Goal: Understand process/instructions: Learn about a topic

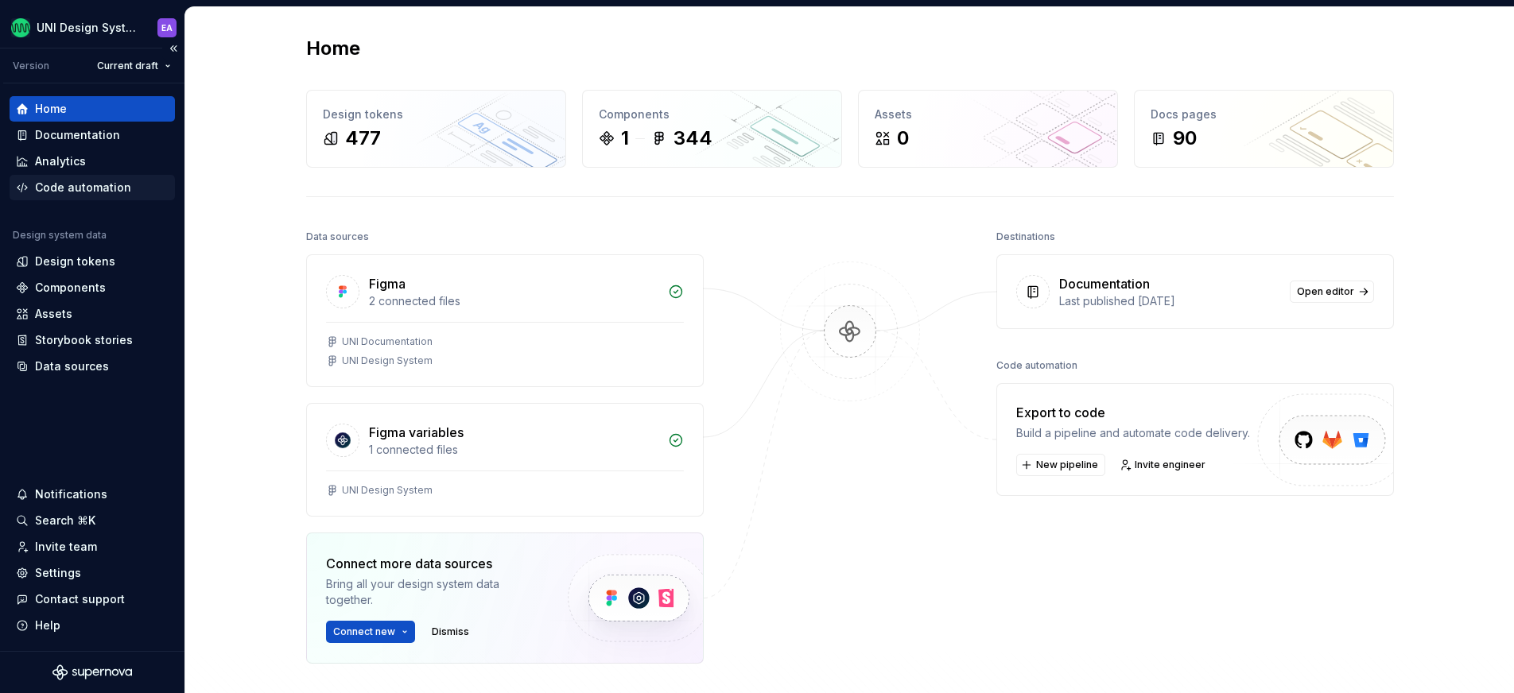
click at [79, 192] on div "Code automation" at bounding box center [83, 188] width 96 height 16
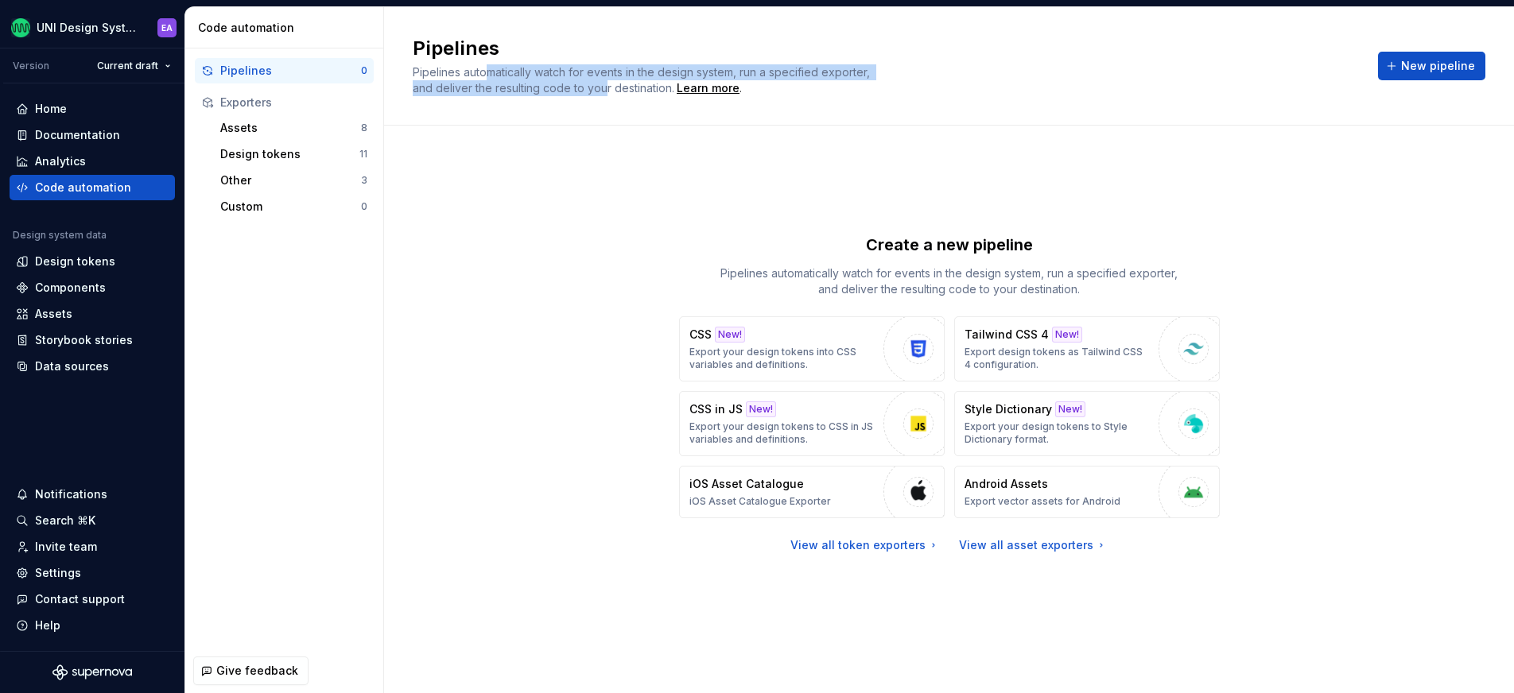
drag, startPoint x: 484, startPoint y: 79, endPoint x: 602, endPoint y: 80, distance: 118.5
click at [602, 80] on div "Pipelines automatically watch for events in the design system, run a specified …" at bounding box center [651, 80] width 477 height 32
click at [602, 80] on span "Pipelines automatically watch for events in the design system, run a specified …" at bounding box center [643, 79] width 460 height 29
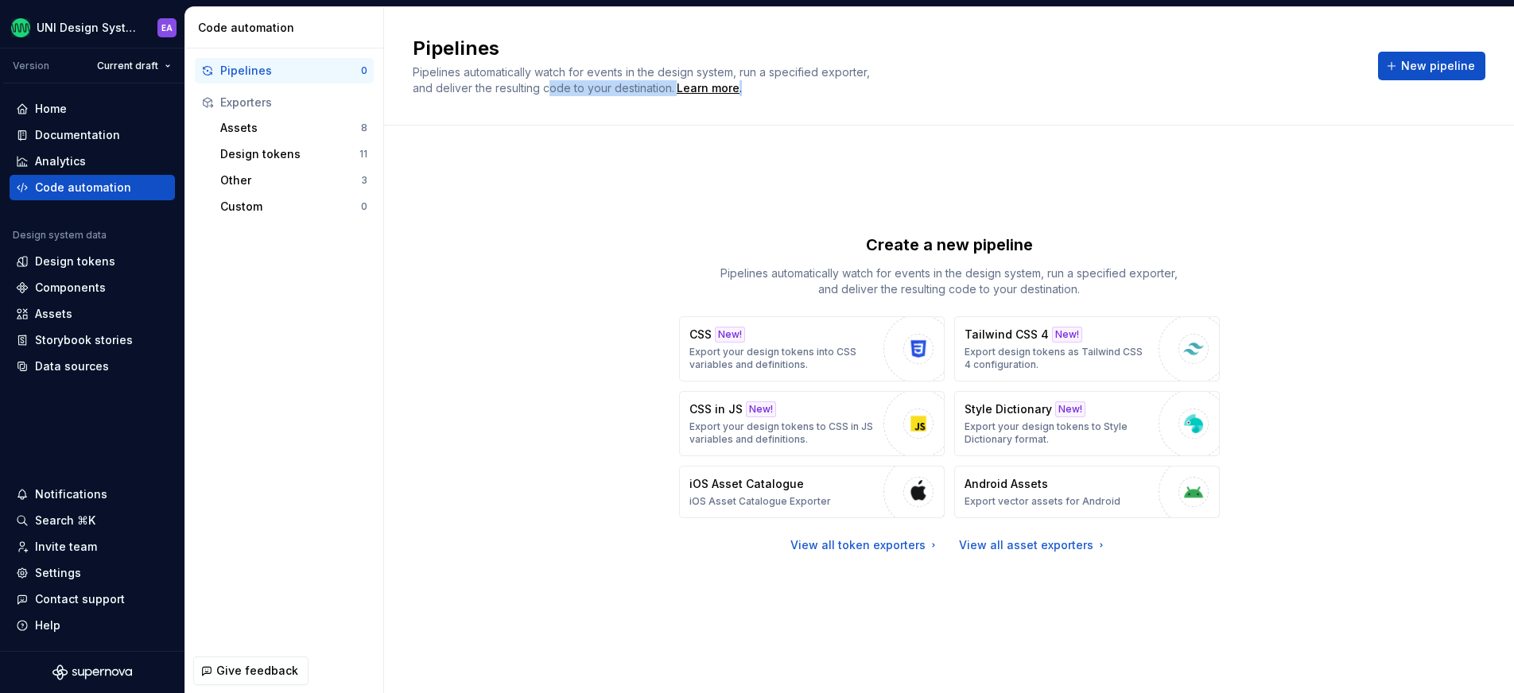
drag, startPoint x: 464, startPoint y: 97, endPoint x: 553, endPoint y: 96, distance: 89.9
click at [553, 96] on div "Pipelines Pipelines automatically watch for events in the design system, run a …" at bounding box center [949, 66] width 1130 height 118
click at [517, 532] on div "Create a new pipeline Pipelines automatically watch for events in the design sy…" at bounding box center [949, 393] width 1073 height 479
click at [1131, 200] on div "Create a new pipeline Pipelines automatically watch for events in the design sy…" at bounding box center [949, 393] width 1073 height 479
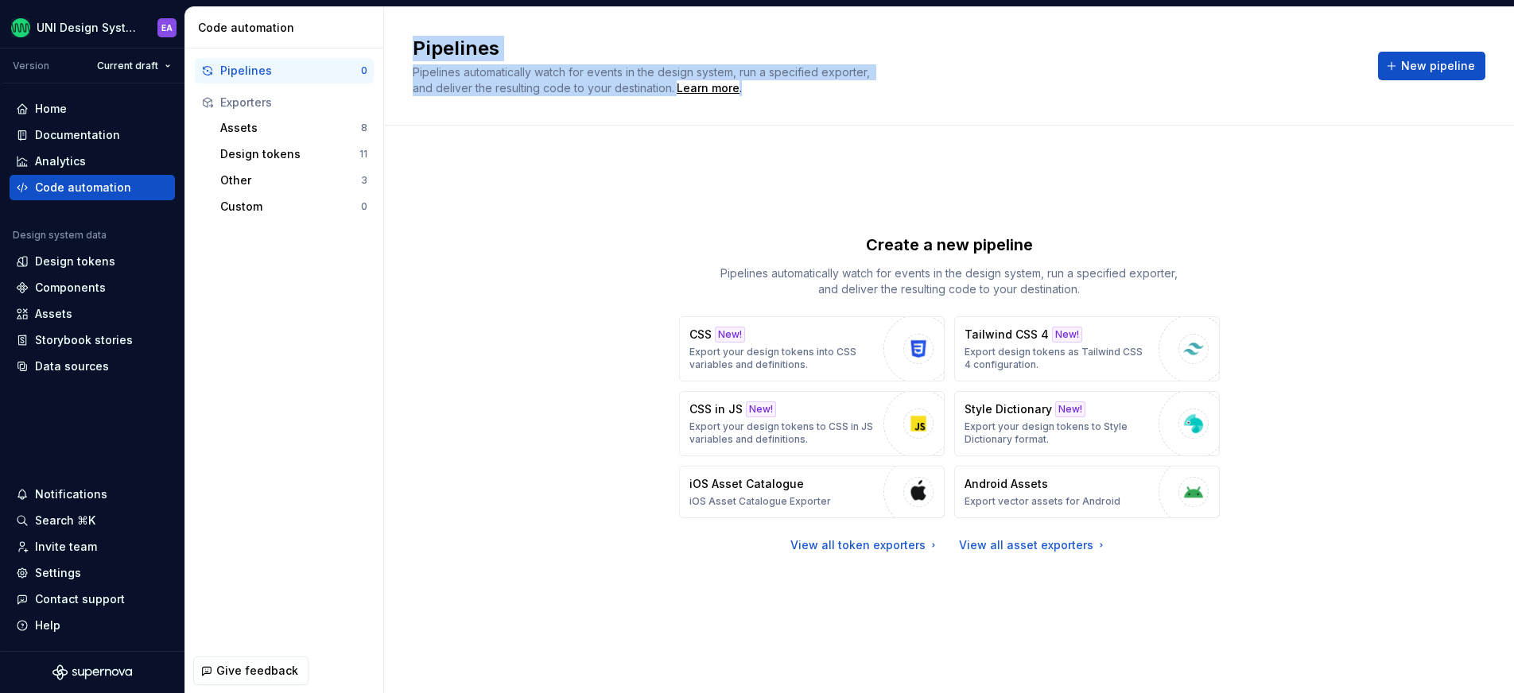
drag, startPoint x: 415, startPoint y: 50, endPoint x: 580, endPoint y: 103, distance: 173.0
click at [580, 103] on div "Pipelines Pipelines automatically watch for events in the design system, run a …" at bounding box center [949, 66] width 1130 height 118
drag, startPoint x: 414, startPoint y: 48, endPoint x: 482, endPoint y: 86, distance: 77.6
click at [482, 86] on div "Pipelines Pipelines automatically watch for events in the design system, run a …" at bounding box center [886, 66] width 946 height 60
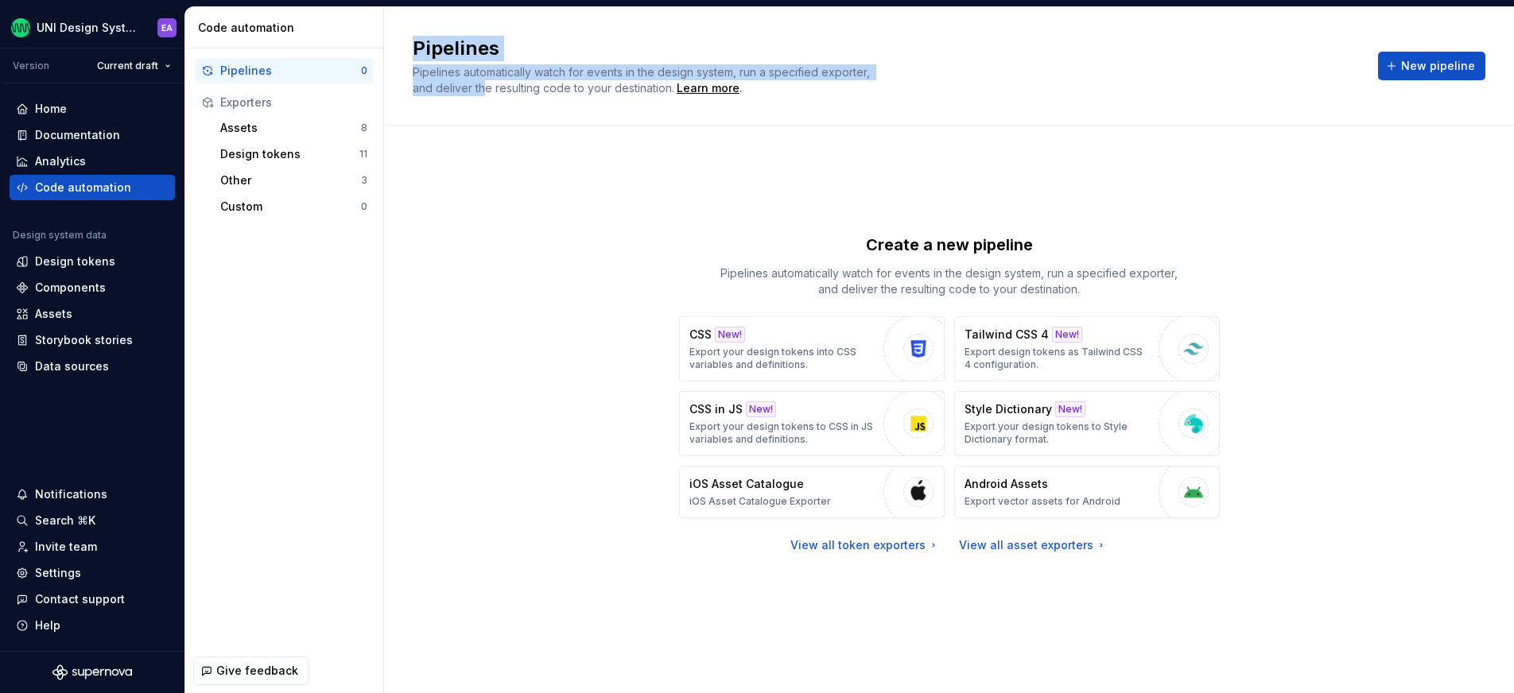
click at [482, 86] on span "Pipelines automatically watch for events in the design system, run a specified …" at bounding box center [643, 79] width 460 height 29
